Goal: Complete application form

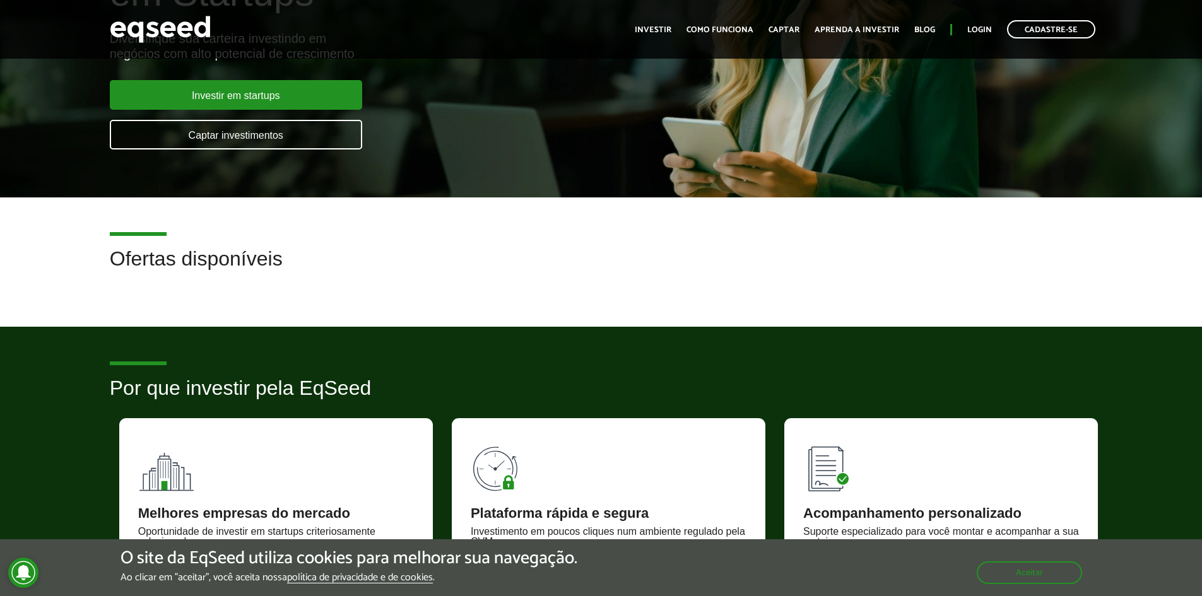
scroll to position [63, 0]
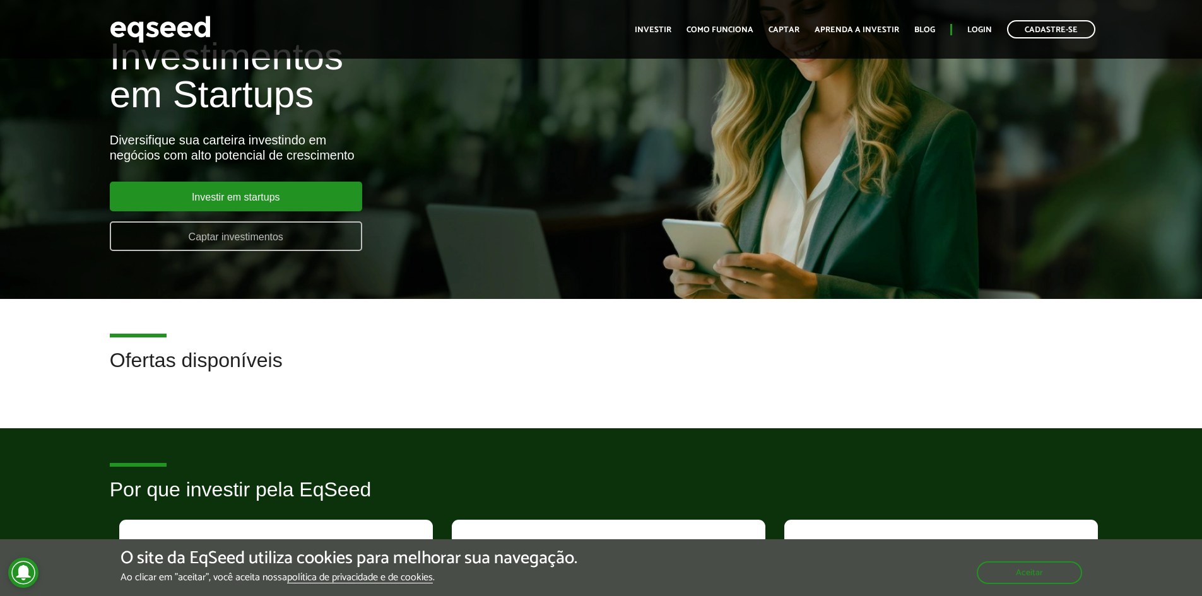
click at [232, 239] on link "Captar investimentos" at bounding box center [236, 237] width 252 height 30
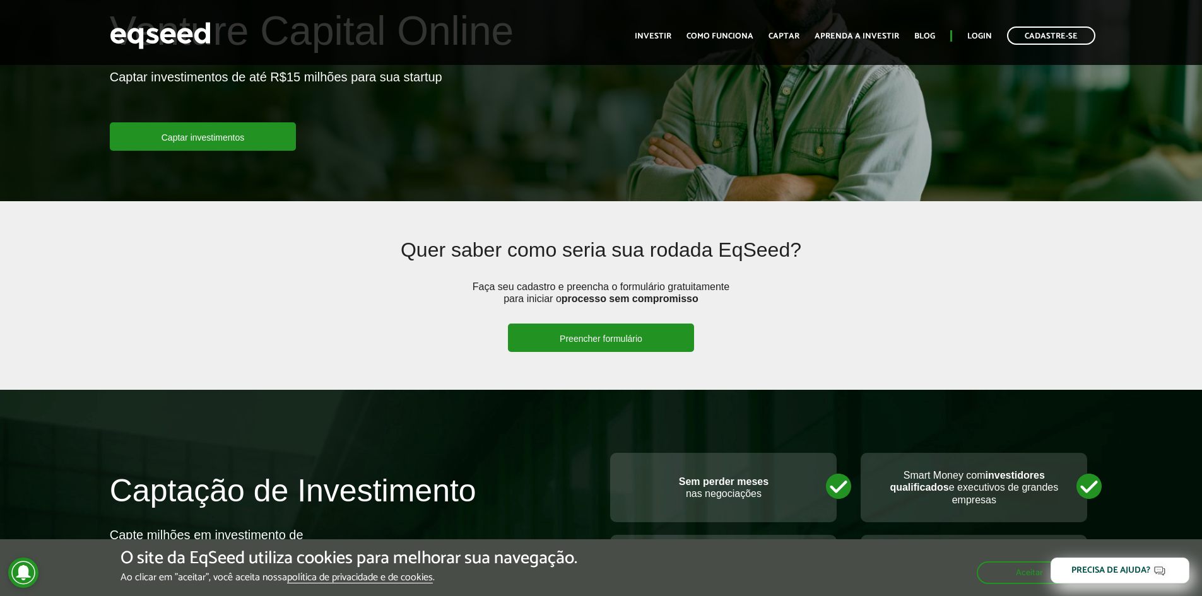
scroll to position [126, 0]
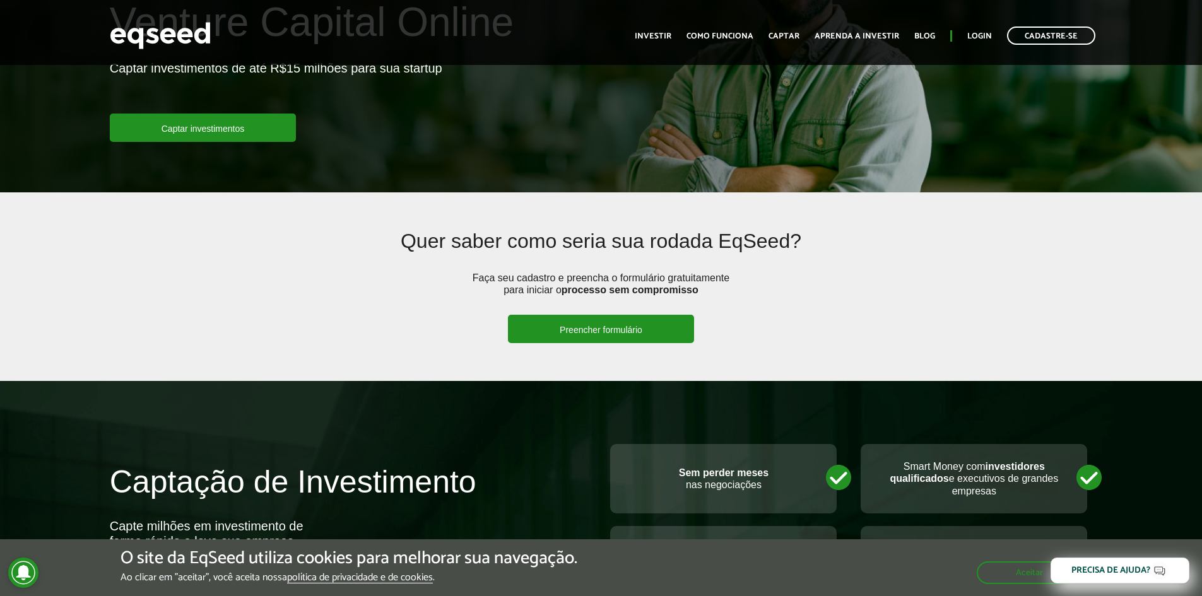
click at [612, 338] on link "Preencher formulário" at bounding box center [601, 329] width 186 height 28
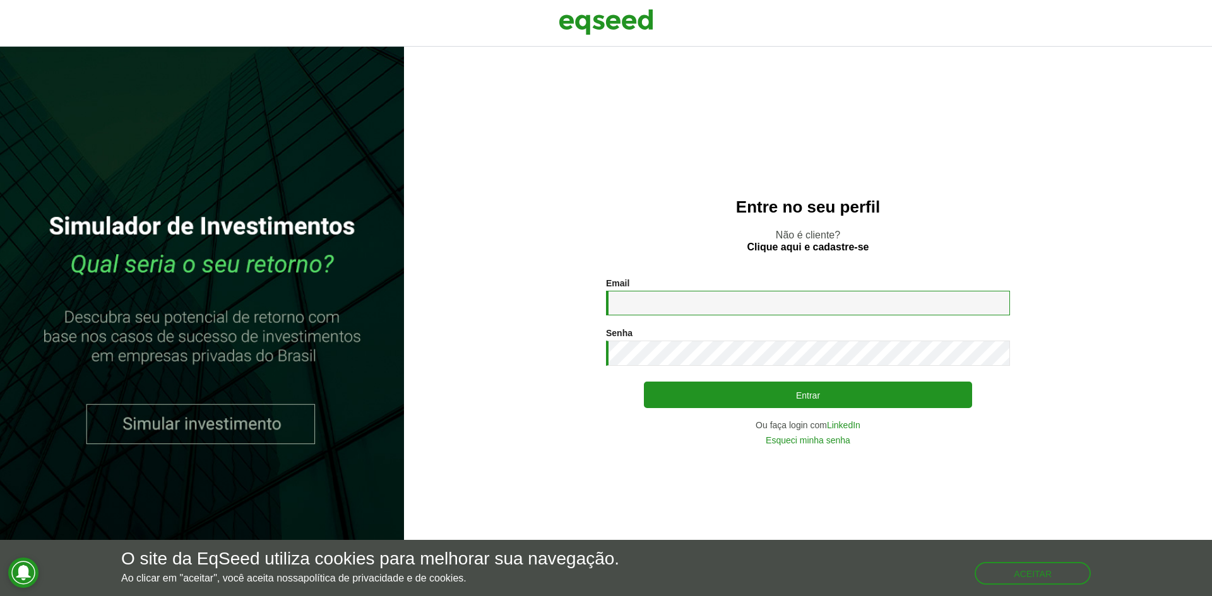
click at [662, 300] on input "Email *" at bounding box center [808, 303] width 404 height 25
type input "**********"
